Goal: Task Accomplishment & Management: Use online tool/utility

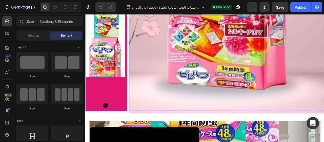
scroll to position [177, 0]
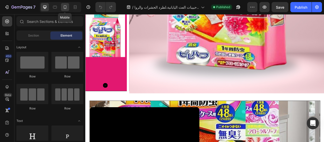
click at [64, 9] on icon at bounding box center [65, 7] width 5 height 5
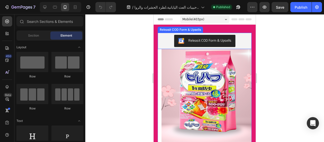
click at [160, 39] on div "Releasit COD Form & Upsells" at bounding box center [205, 41] width 90 height 12
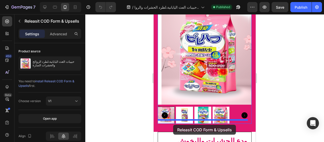
scroll to position [32, 0]
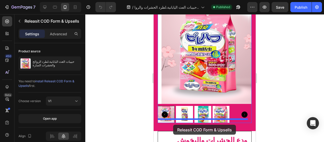
drag, startPoint x: 163, startPoint y: 28, endPoint x: 173, endPoint y: 124, distance: 97.3
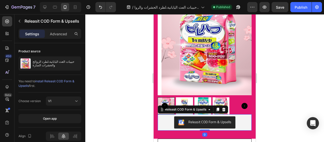
click at [145, 92] on div at bounding box center [204, 77] width 239 height 127
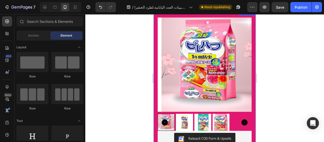
scroll to position [76, 0]
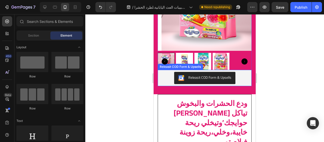
click at [171, 0] on html "7 / حبيبات العث اليابانية،لطرد الحشرات والروائح الكريهة Need republishing Previ…" at bounding box center [162, 0] width 324 height 0
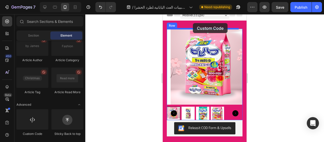
scroll to position [0, 0]
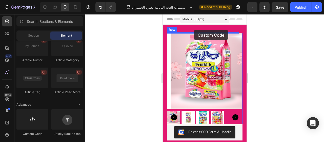
drag, startPoint x: 193, startPoint y: 140, endPoint x: 301, endPoint y: 55, distance: 137.3
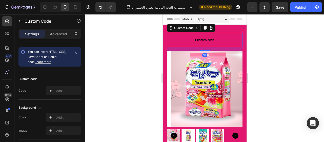
click at [196, 43] on span "Custom code" at bounding box center [205, 40] width 76 height 6
click at [178, 38] on span "Custom code" at bounding box center [205, 40] width 76 height 6
click at [201, 37] on span "Custom code" at bounding box center [205, 40] width 76 height 6
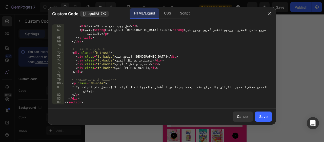
scroll to position [266, 0]
click at [169, 15] on div "CSS" at bounding box center [167, 13] width 15 height 10
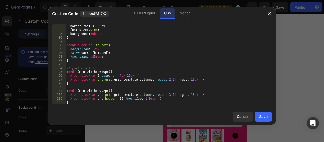
scroll to position [315, 0]
click at [263, 120] on button "Save" at bounding box center [263, 116] width 17 height 10
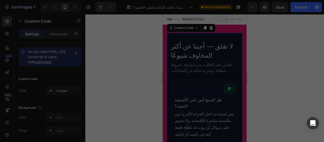
type textarea "}"
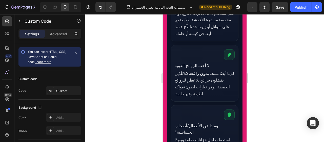
scroll to position [0, 0]
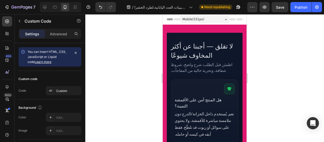
click at [177, 44] on h2 "لا تقلق — أجبنا عن أكثر المخاوف شيوعًا" at bounding box center [205, 51] width 68 height 18
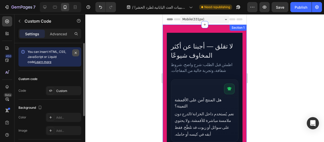
click at [75, 55] on button "button" at bounding box center [75, 52] width 7 height 7
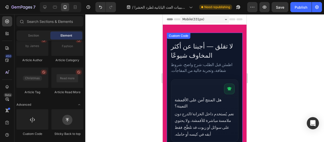
click at [201, 48] on h2 "لا تقلق — أجبنا عن أكثر المخاوف شيوعًا" at bounding box center [205, 51] width 68 height 18
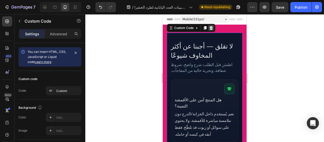
click at [211, 30] on div at bounding box center [211, 28] width 6 height 6
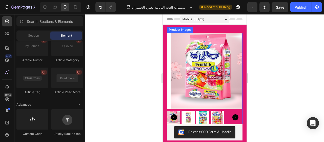
click at [195, 67] on img at bounding box center [209, 71] width 76 height 76
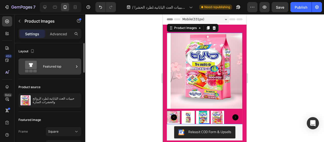
click at [62, 67] on div "Featured top" at bounding box center [58, 67] width 31 height 12
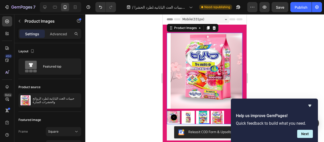
click at [147, 36] on div at bounding box center [204, 77] width 239 height 127
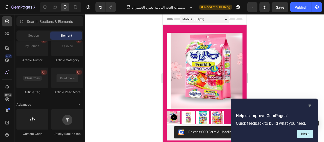
click at [310, 104] on icon "Hide survey" at bounding box center [310, 105] width 3 height 2
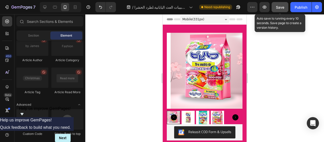
click at [286, 10] on button "Save" at bounding box center [280, 7] width 17 height 10
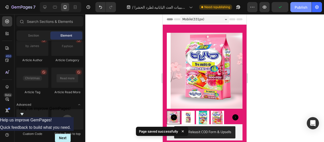
click at [298, 6] on div "Publish" at bounding box center [301, 7] width 13 height 5
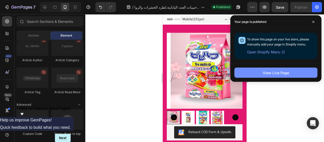
click at [272, 75] on button "View Live Page" at bounding box center [276, 72] width 83 height 10
